Goal: Task Accomplishment & Management: Manage account settings

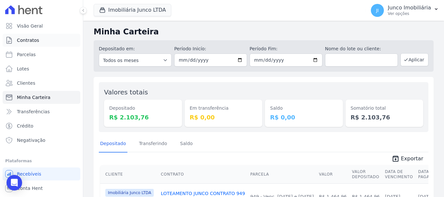
click at [36, 42] on span "Contratos" at bounding box center [28, 40] width 22 height 6
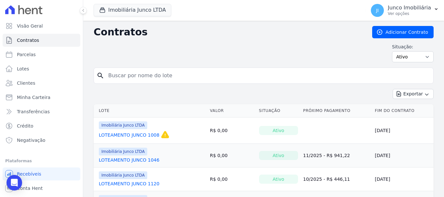
click at [132, 75] on input "search" at bounding box center [267, 75] width 326 height 13
type input "790"
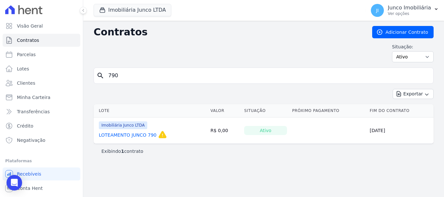
click at [146, 137] on link "LOTEAMENTO JUNCO 790" at bounding box center [128, 135] width 58 height 6
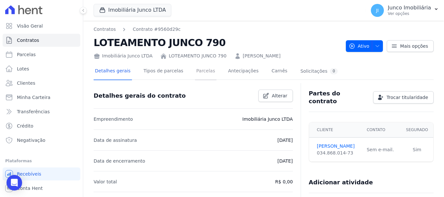
click at [199, 71] on link "Parcelas" at bounding box center [205, 71] width 21 height 17
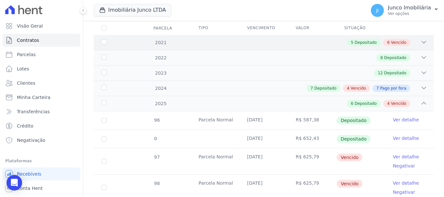
scroll to position [130, 0]
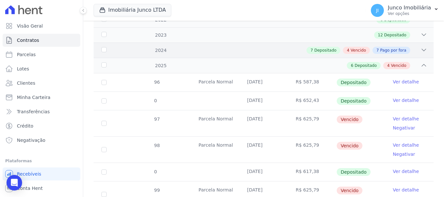
click at [359, 47] on span "Vencido" at bounding box center [358, 50] width 15 height 6
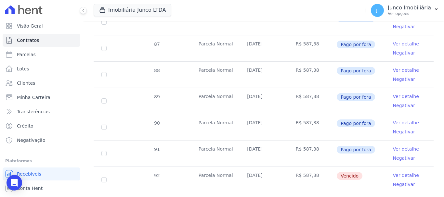
scroll to position [357, 0]
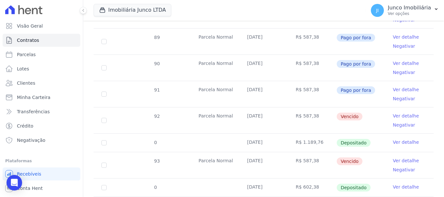
click at [403, 113] on link "Ver detalhe" at bounding box center [406, 116] width 26 height 6
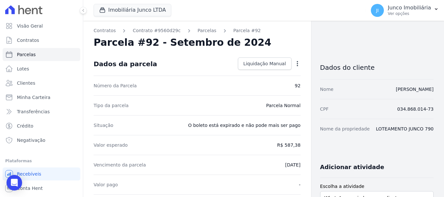
click at [297, 64] on icon "button" at bounding box center [297, 63] width 1 height 5
click at [265, 62] on span "Liquidação Manual" at bounding box center [264, 63] width 43 height 6
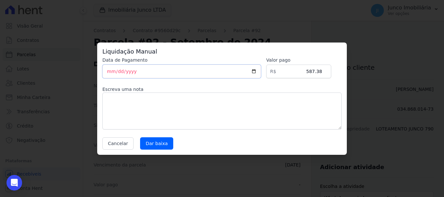
click at [259, 71] on input "[DATE]" at bounding box center [181, 72] width 159 height 14
type input "[DATE]"
click at [126, 100] on textarea at bounding box center [221, 111] width 239 height 37
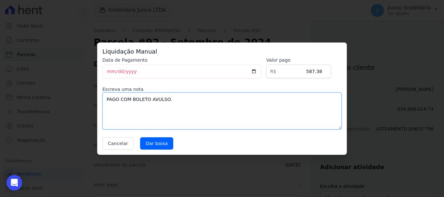
drag, startPoint x: 172, startPoint y: 101, endPoint x: 87, endPoint y: 98, distance: 84.5
click at [87, 98] on div "Liquidação Manual Data de Pagamento [DATE] [GEOGRAPHIC_DATA] R$ 587.38 Escreva …" at bounding box center [222, 98] width 444 height 197
type textarea "PAGO COM BOLETO AVULSO."
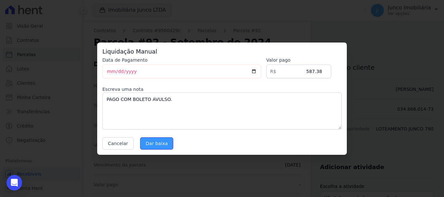
click at [148, 145] on input "Dar baixa" at bounding box center [156, 143] width 33 height 12
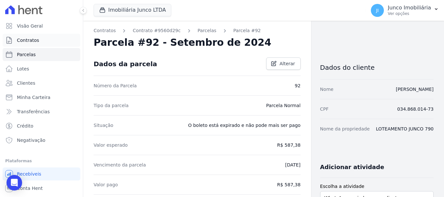
click at [24, 42] on span "Contratos" at bounding box center [28, 40] width 22 height 6
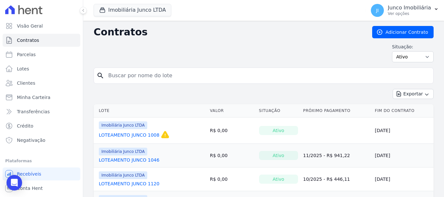
click at [154, 77] on input "search" at bounding box center [267, 75] width 326 height 13
type input "949"
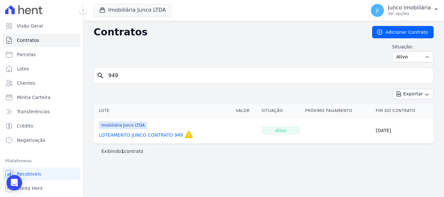
click at [172, 134] on link "LOTEAMENTO JUNCO CONTRATO 949" at bounding box center [141, 135] width 84 height 6
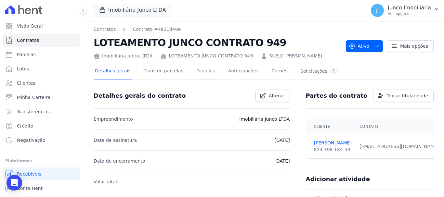
click at [198, 69] on link "Parcelas" at bounding box center [205, 71] width 21 height 17
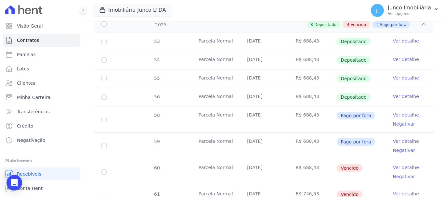
scroll to position [227, 0]
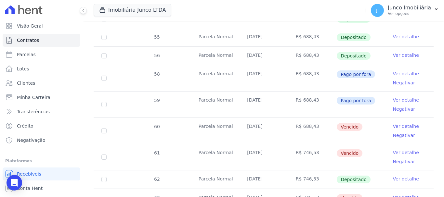
click at [396, 123] on link "Ver detalhe" at bounding box center [406, 126] width 26 height 6
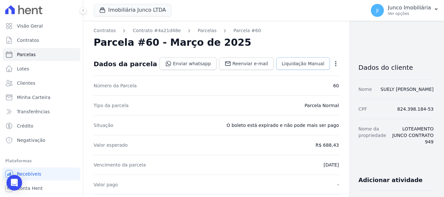
click at [288, 64] on span "Liquidação Manual" at bounding box center [303, 63] width 43 height 6
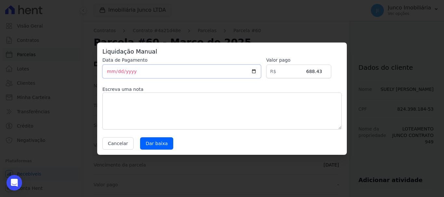
click at [157, 71] on input "[DATE]" at bounding box center [181, 72] width 159 height 14
click at [258, 69] on input "[DATE]" at bounding box center [181, 72] width 159 height 14
type input "[DATE]"
click at [148, 106] on textarea at bounding box center [221, 111] width 239 height 37
paste textarea "PAGO COM BOLETO AVULSO."
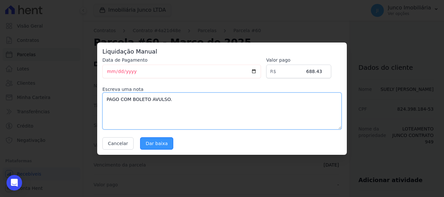
type textarea "PAGO COM BOLETO AVULSO."
click at [158, 147] on input "Dar baixa" at bounding box center [156, 143] width 33 height 12
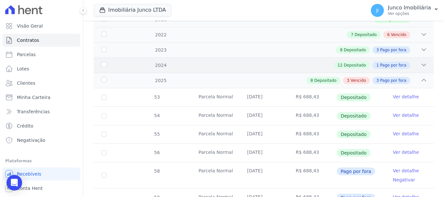
scroll to position [227, 0]
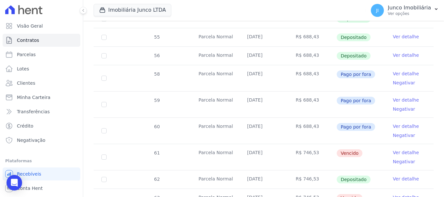
click at [404, 149] on link "Ver detalhe" at bounding box center [406, 152] width 26 height 6
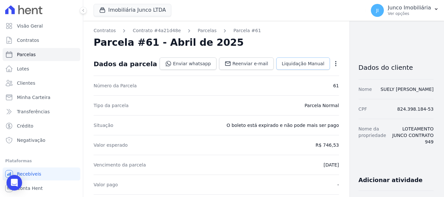
click at [292, 67] on link "Liquidação Manual" at bounding box center [303, 64] width 54 height 12
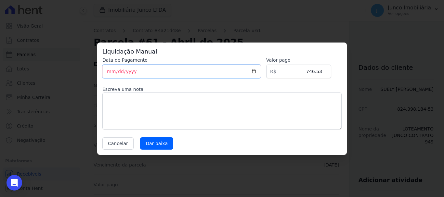
click at [259, 72] on input "[DATE]" at bounding box center [181, 72] width 159 height 14
type input "[DATE]"
click at [178, 105] on textarea at bounding box center [221, 111] width 239 height 37
paste textarea "PAGO COM BOLETO AVULSO."
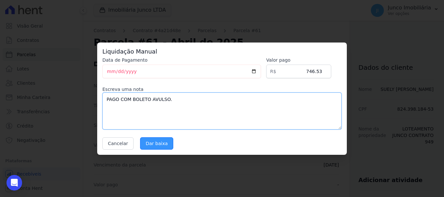
type textarea "PAGO COM BOLETO AVULSO."
click at [148, 145] on input "Dar baixa" at bounding box center [156, 143] width 33 height 12
